Goal: Communication & Community: Participate in discussion

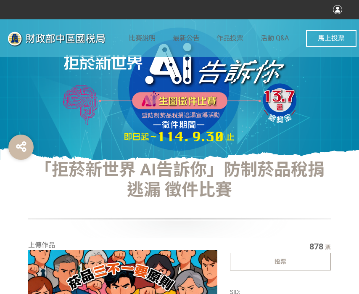
click at [244, 260] on div "投票" at bounding box center [280, 262] width 101 height 18
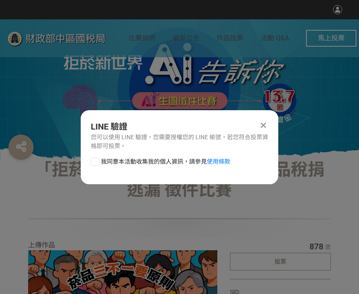
click at [99, 165] on div at bounding box center [95, 161] width 8 height 8
checkbox input "true"
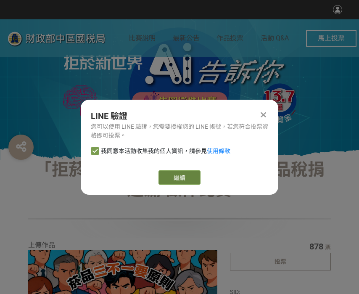
click at [162, 173] on link "繼續" at bounding box center [180, 177] width 42 height 14
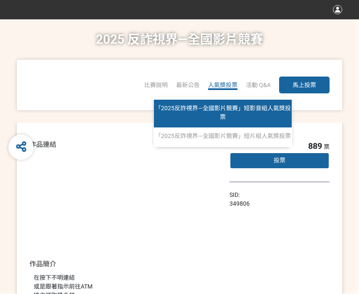
click at [228, 111] on span "「2025反詐視界—全國影片競賽」短影音組人氣獎投票" at bounding box center [223, 113] width 136 height 16
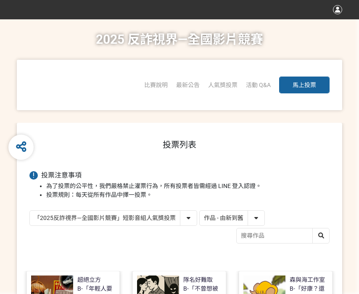
click at [225, 219] on select "作品 - 由新到舊 作品 - 由舊到新 票數 - 由多到少 票數 - 由少到多" at bounding box center [232, 218] width 65 height 15
select select "vote"
click at [200, 211] on select "作品 - 由新到舊 作品 - 由舊到新 票數 - 由多到少 票數 - 由少到多" at bounding box center [232, 218] width 65 height 15
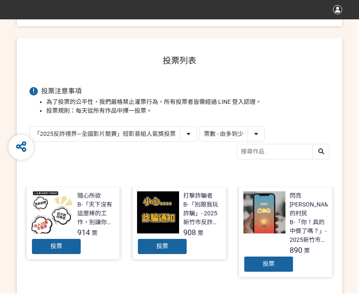
scroll to position [126, 0]
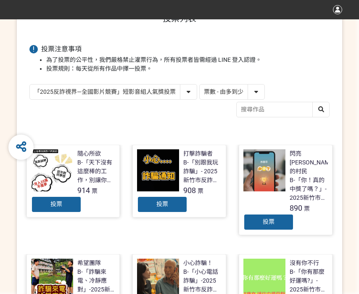
click at [263, 214] on div "投票" at bounding box center [269, 222] width 51 height 17
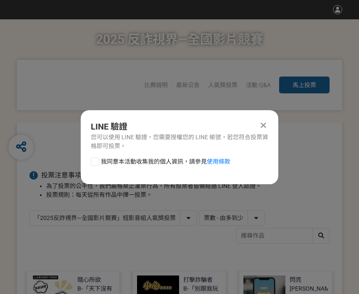
click at [93, 159] on div at bounding box center [95, 161] width 8 height 8
checkbox input "true"
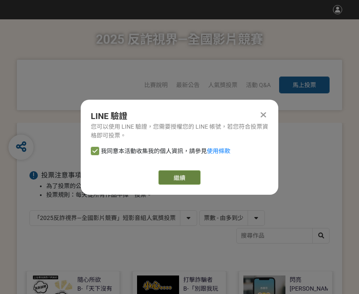
click at [167, 172] on link "繼續" at bounding box center [180, 177] width 42 height 14
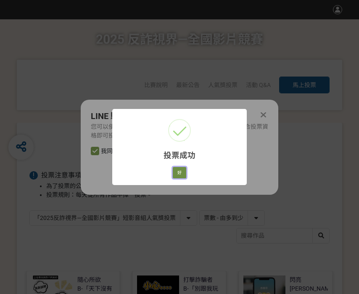
click at [183, 170] on button "好" at bounding box center [179, 173] width 13 height 12
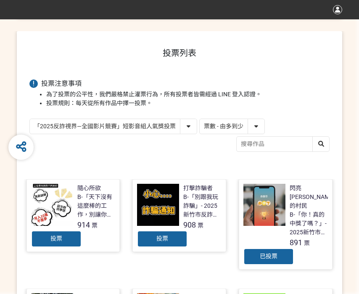
scroll to position [100, 0]
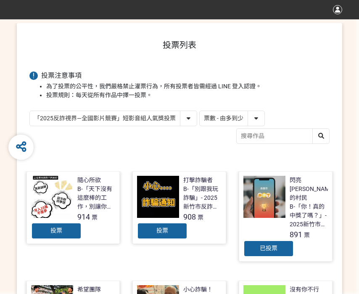
click at [161, 122] on select "「2025反詐視界—全國影片競賽」短影音組人氣獎投票 「2025反詐視界—全國影片競賽」短片組人氣獎投票" at bounding box center [113, 118] width 167 height 15
select select "13146"
click at [30, 111] on select "「2025反詐視界—全國影片競賽」短影音組人氣獎投票 「2025反詐視界—全國影片競賽」短片組人氣獎投票" at bounding box center [113, 118] width 167 height 15
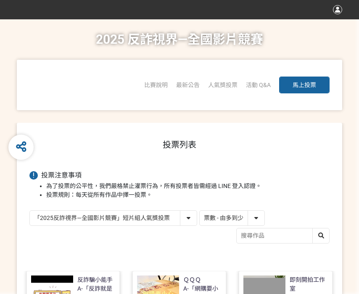
scroll to position [210, 0]
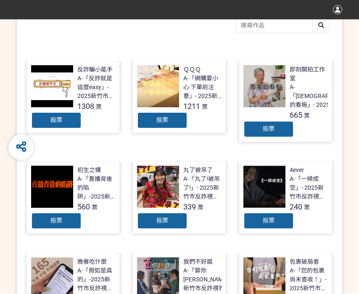
click at [163, 122] on span "投票" at bounding box center [163, 120] width 12 height 7
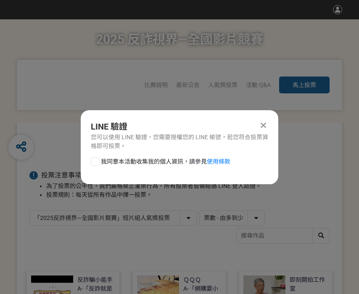
scroll to position [0, 0]
click at [96, 163] on div at bounding box center [95, 161] width 8 height 8
checkbox input "true"
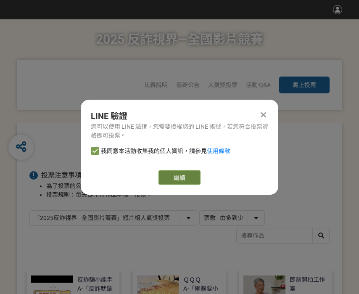
click at [180, 178] on link "繼續" at bounding box center [180, 177] width 42 height 14
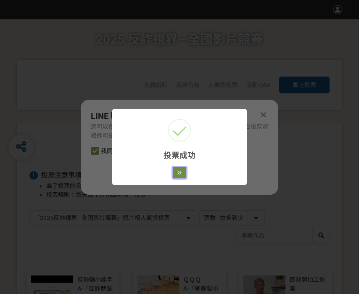
click at [180, 174] on button "好" at bounding box center [179, 173] width 13 height 12
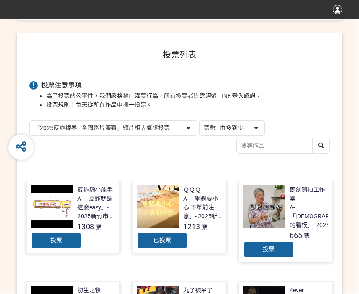
scroll to position [149, 0]
